Goal: Task Accomplishment & Management: Complete application form

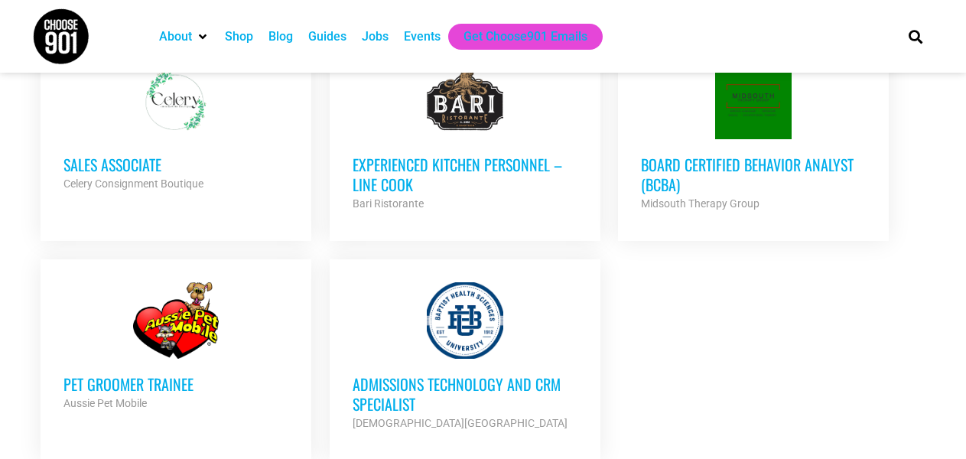
scroll to position [1764, 0]
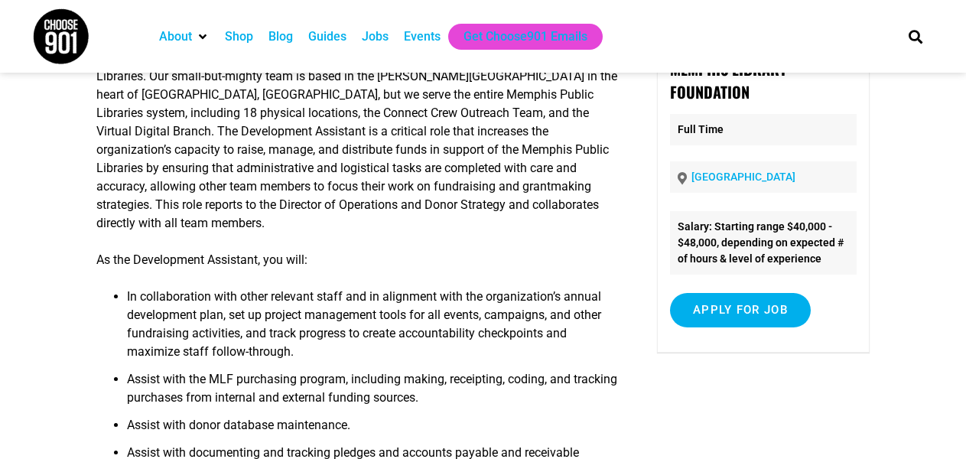
scroll to position [179, 0]
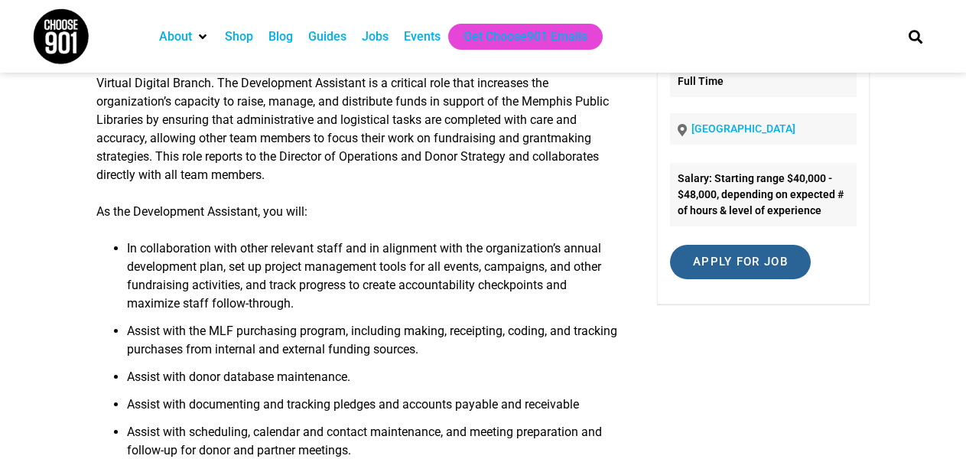
click at [772, 274] on input "Apply for job" at bounding box center [740, 262] width 141 height 34
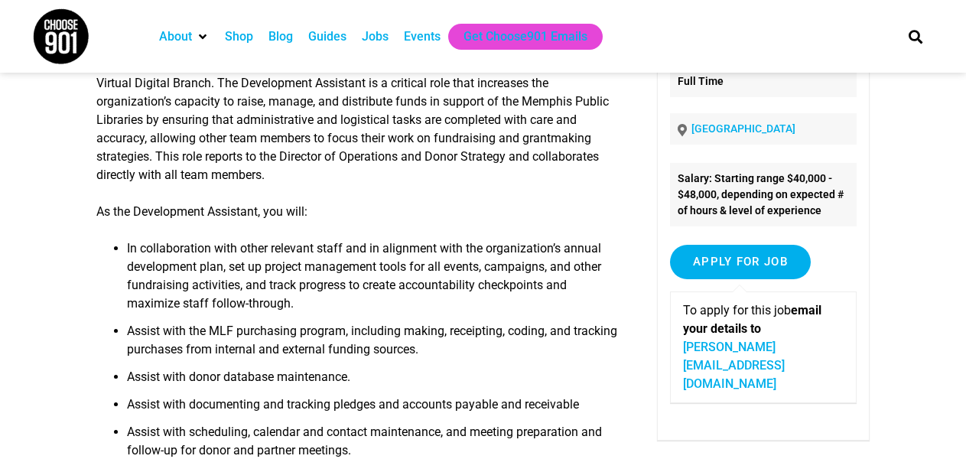
click at [913, 251] on article "Development Assistant The Memphis Library Foundation is a nonprofit organizatio…" at bounding box center [483, 286] width 966 height 735
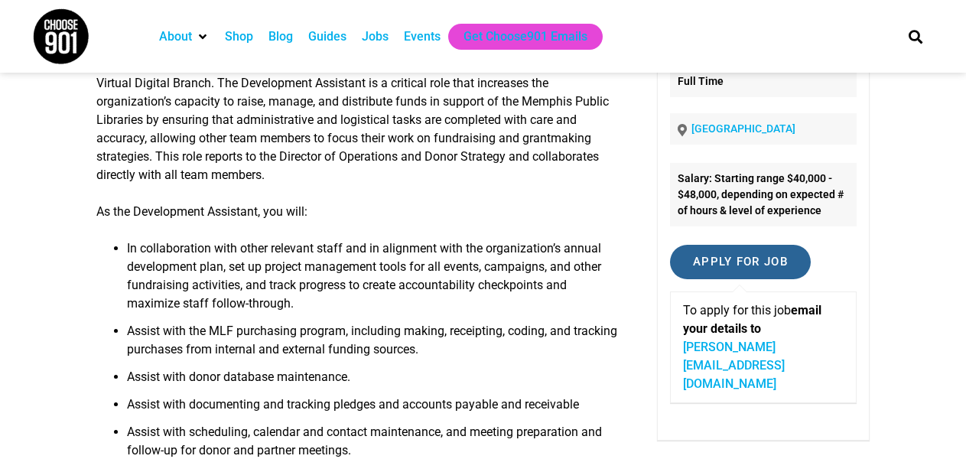
click at [762, 265] on input "Apply for job" at bounding box center [740, 262] width 141 height 34
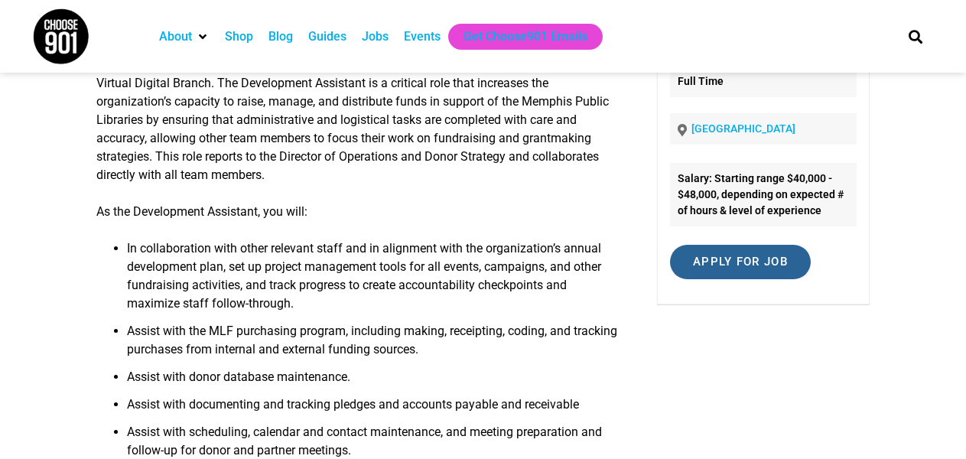
click at [762, 265] on input "Apply for job" at bounding box center [740, 262] width 141 height 34
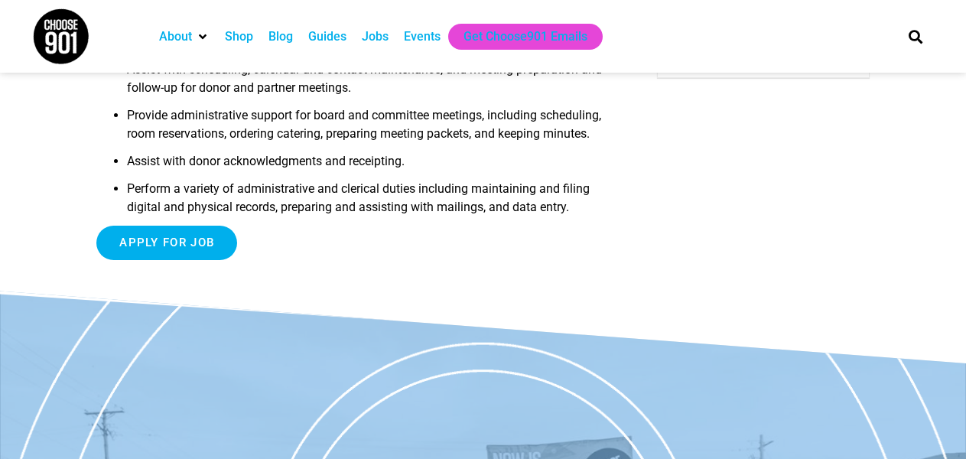
scroll to position [544, 0]
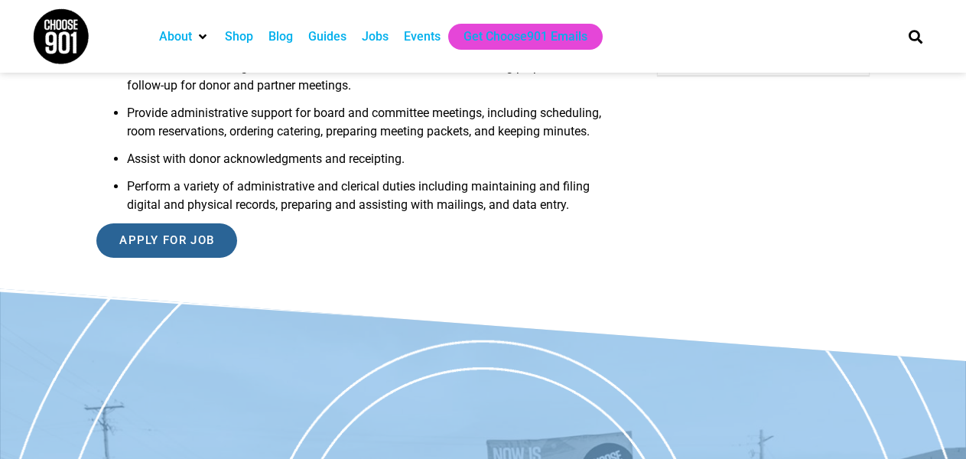
click at [132, 254] on input "Apply for job" at bounding box center [166, 240] width 141 height 34
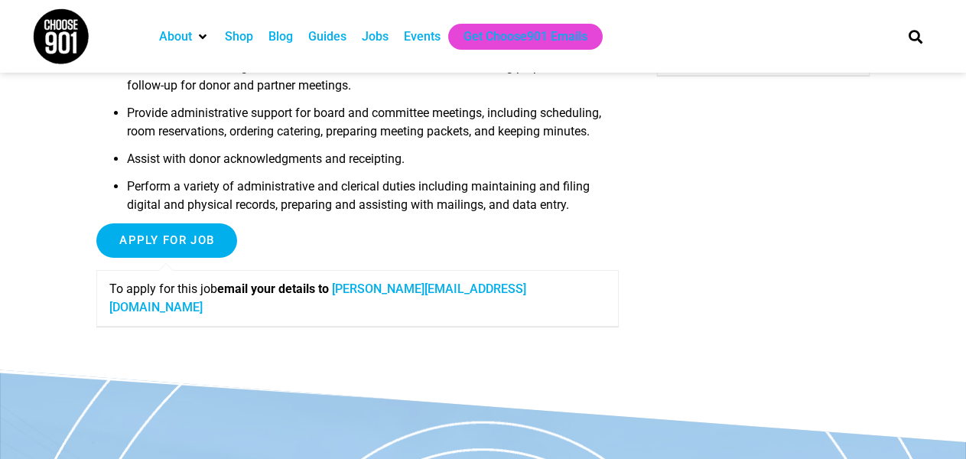
click at [389, 306] on link "[PERSON_NAME][EMAIL_ADDRESS][DOMAIN_NAME]" at bounding box center [317, 297] width 417 height 33
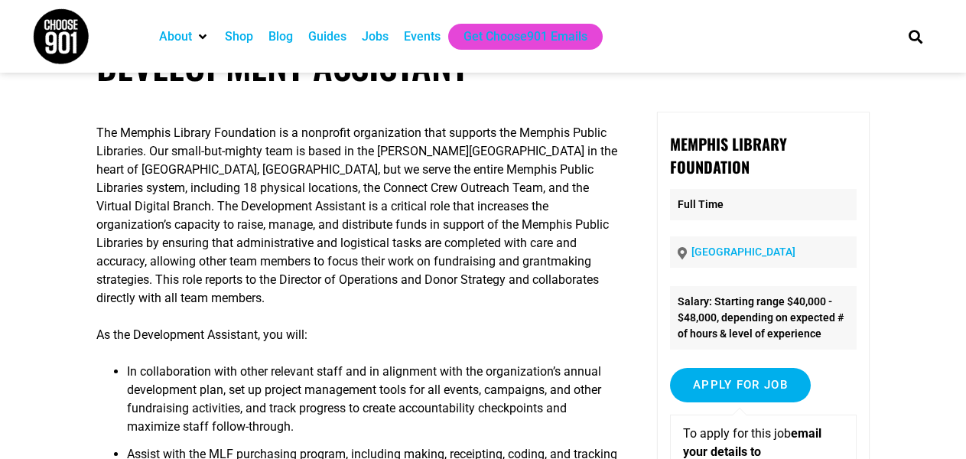
scroll to position [0, 0]
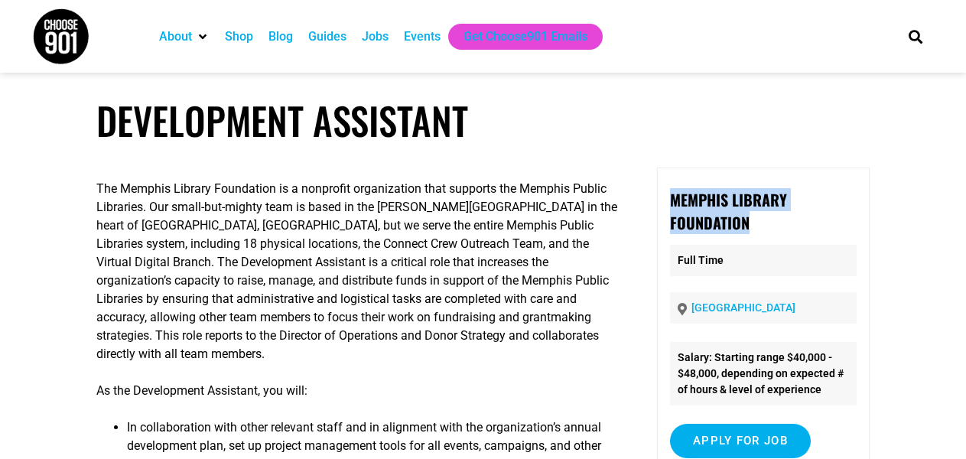
drag, startPoint x: 661, startPoint y: 201, endPoint x: 753, endPoint y: 223, distance: 95.0
click at [753, 223] on div "Memphis Library Foundation Full Time [GEOGRAPHIC_DATA] Salary: Starting range $…" at bounding box center [763, 393] width 213 height 452
copy strong "Memphis Library Foundation"
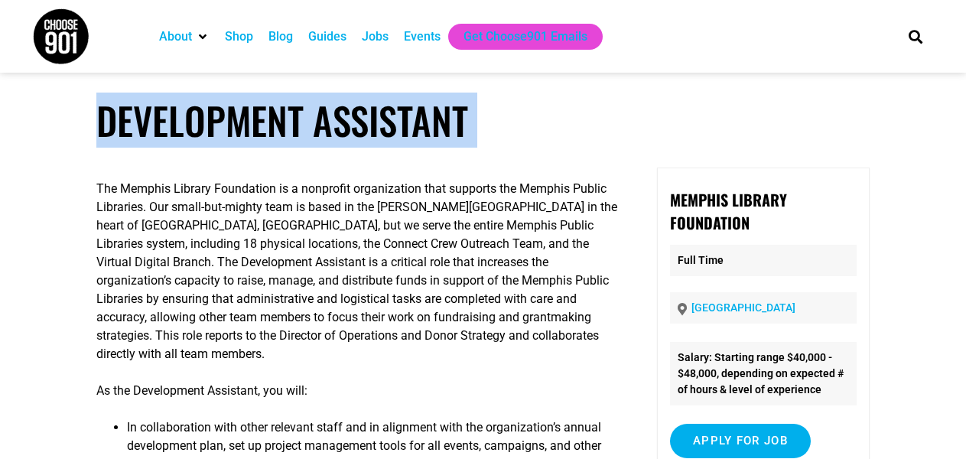
drag, startPoint x: 92, startPoint y: 122, endPoint x: 547, endPoint y: 161, distance: 456.7
copy article "Development Assistant"
